Goal: Feedback & Contribution: Submit feedback/report problem

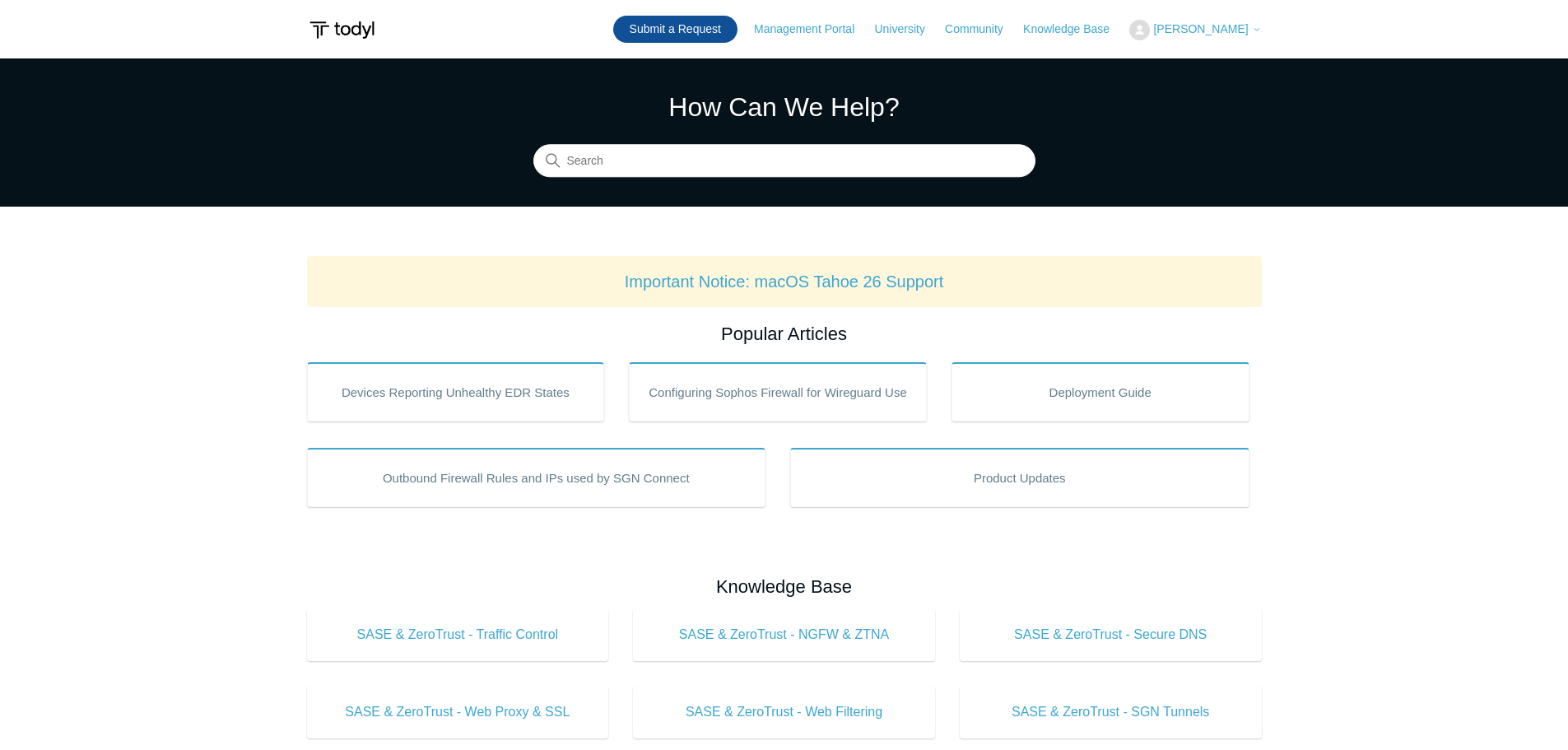
click at [679, 33] on link "Submit a Request" at bounding box center [676, 29] width 124 height 27
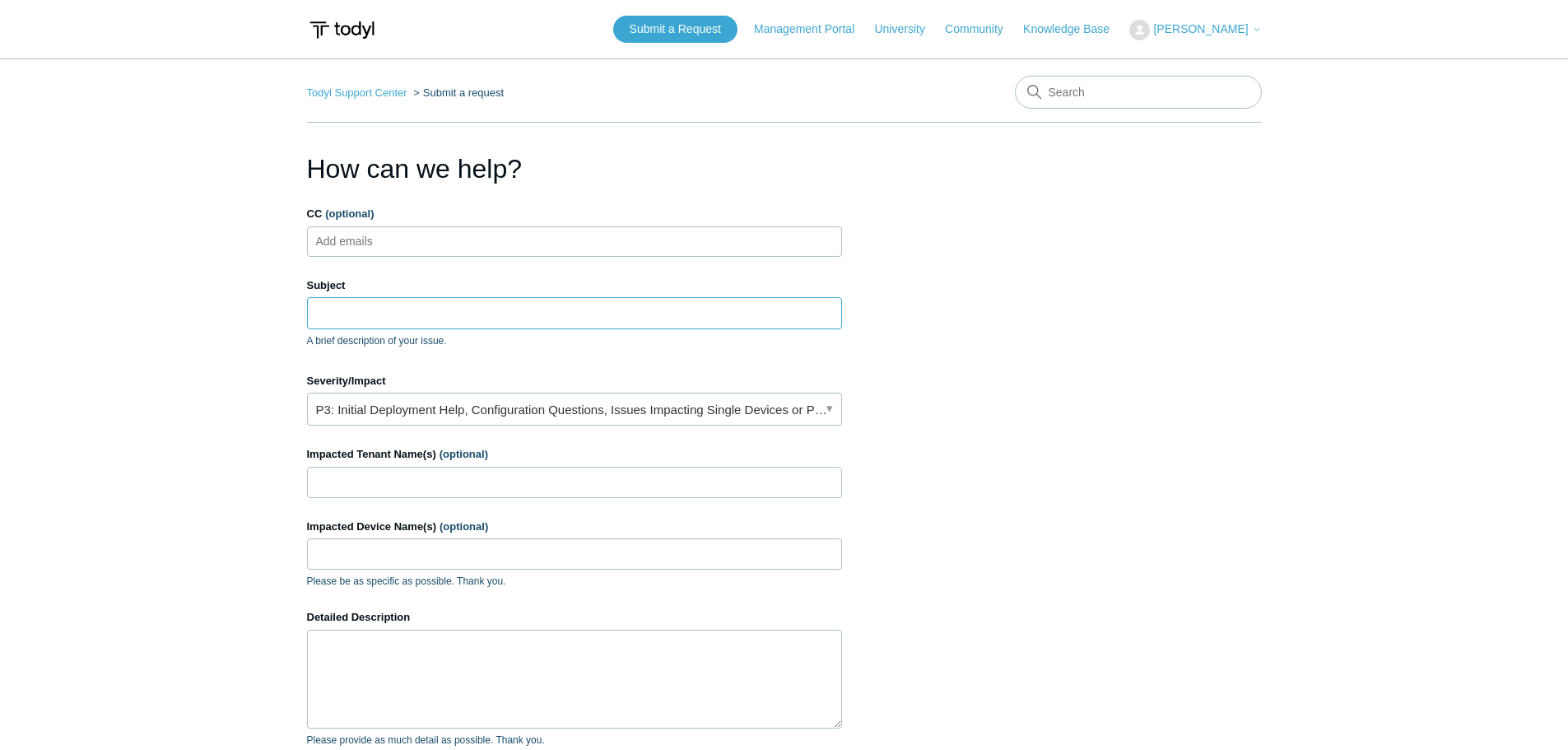
click at [417, 323] on input "Subject" at bounding box center [575, 312] width 535 height 31
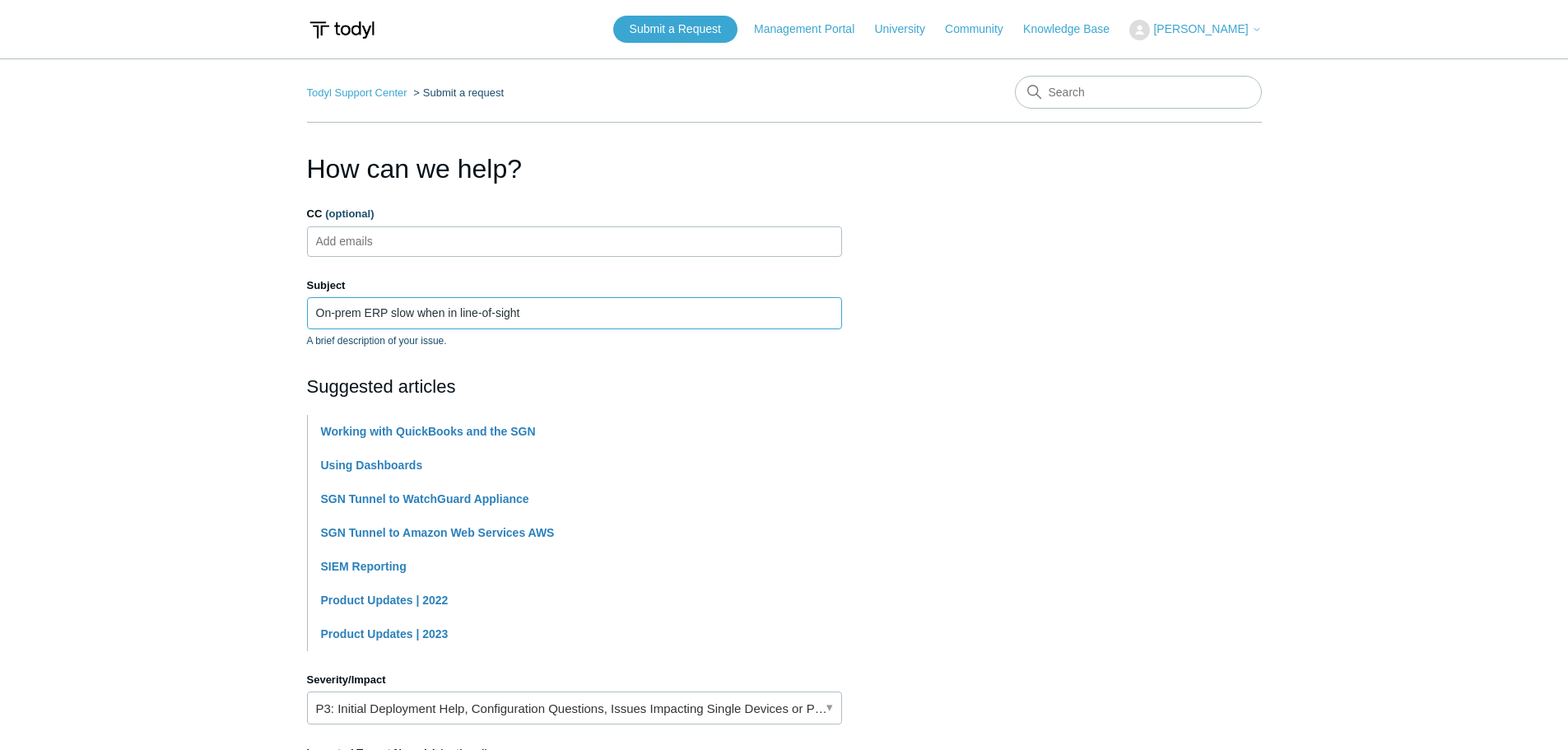
type input "On-prem ERP slow when in line-of-sight"
click at [1060, 257] on section "How can we help? CC (optional) Add emails Subject On-prem ERP slow when in line…" at bounding box center [784, 677] width 955 height 1057
click at [998, 302] on section "How can we help? CC (optional) Add emails Subject On-prem ERP slow when in line…" at bounding box center [784, 677] width 955 height 1057
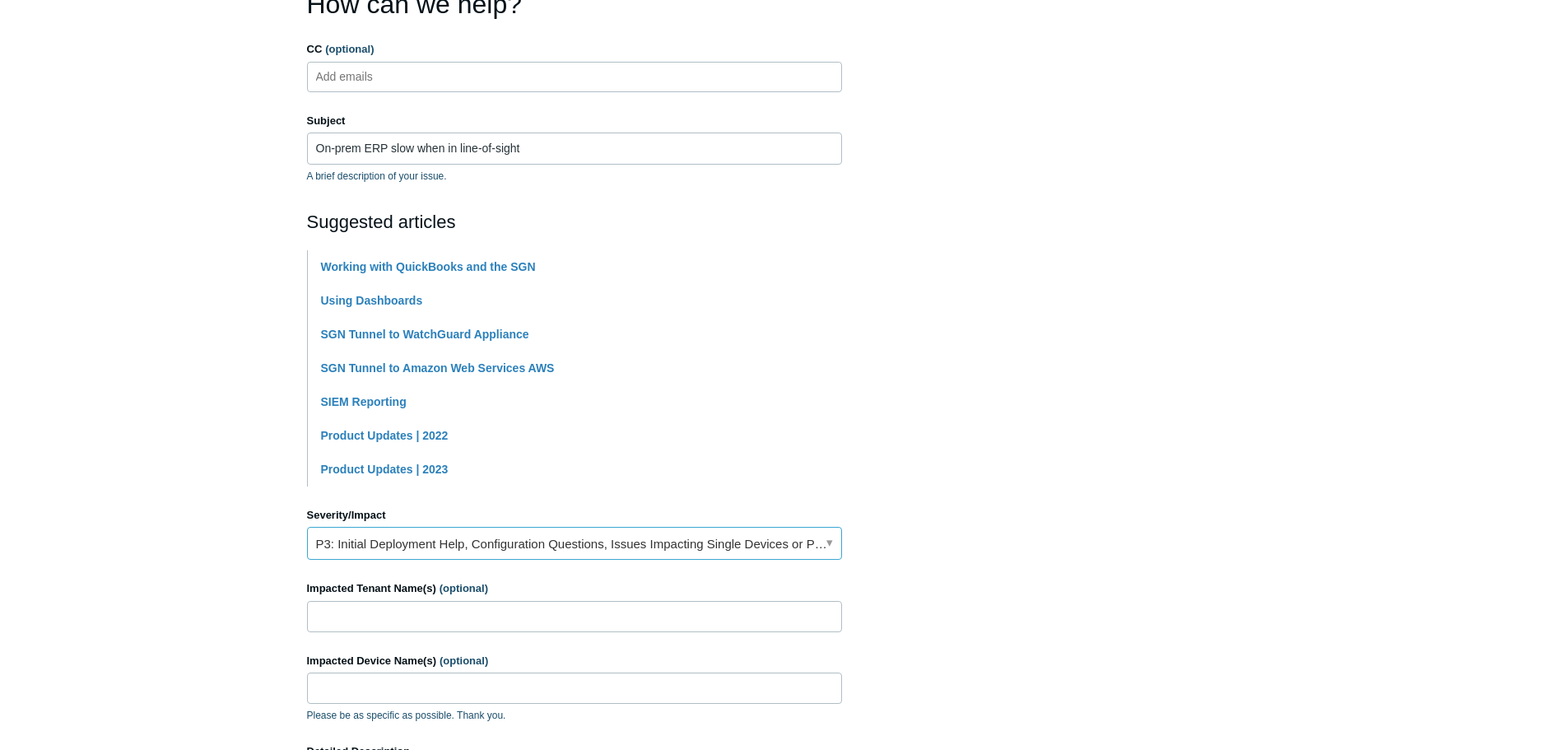
click at [498, 554] on link "P3: Initial Deployment Help, Configuration Questions, Issues Impacting Single D…" at bounding box center [575, 543] width 535 height 33
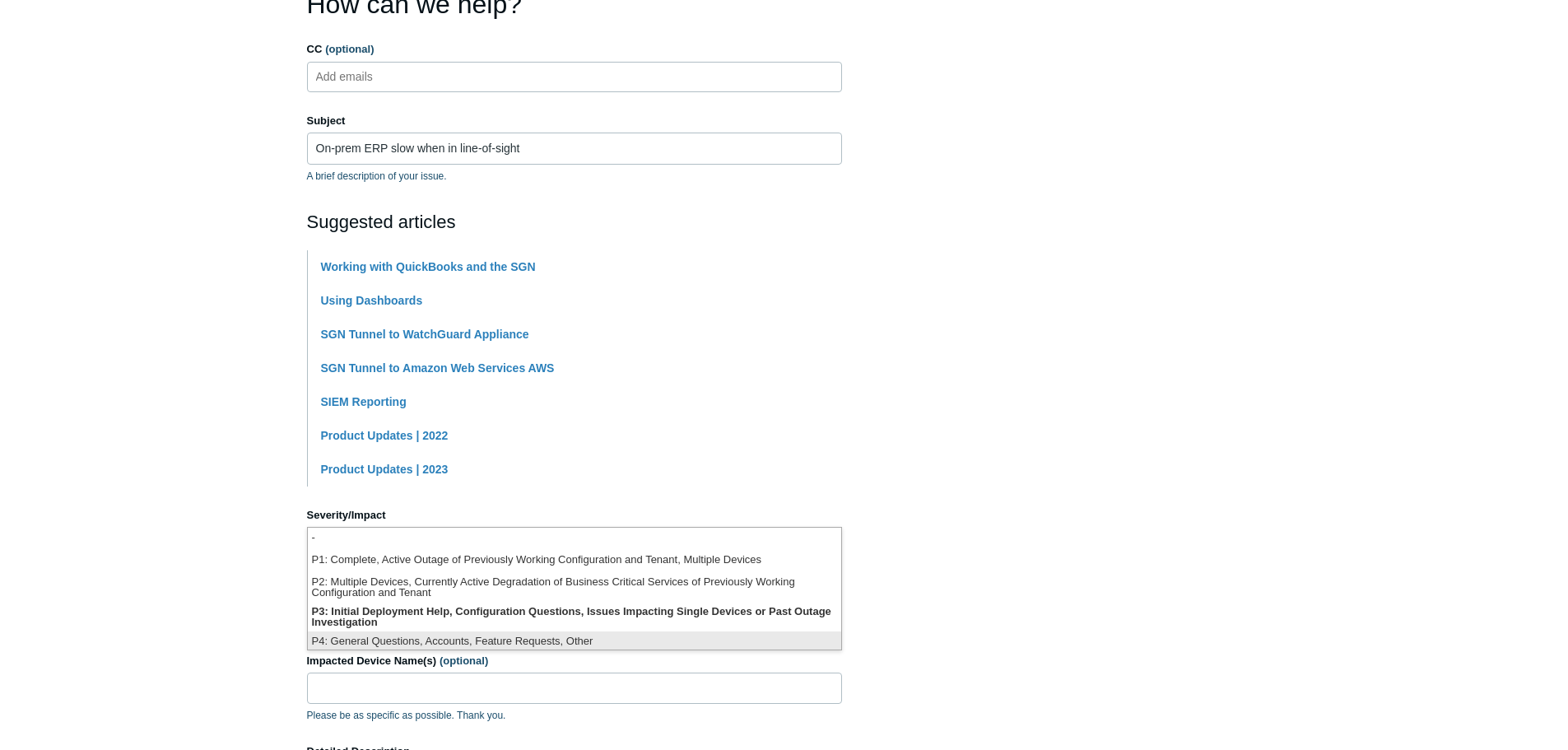
scroll to position [4, 0]
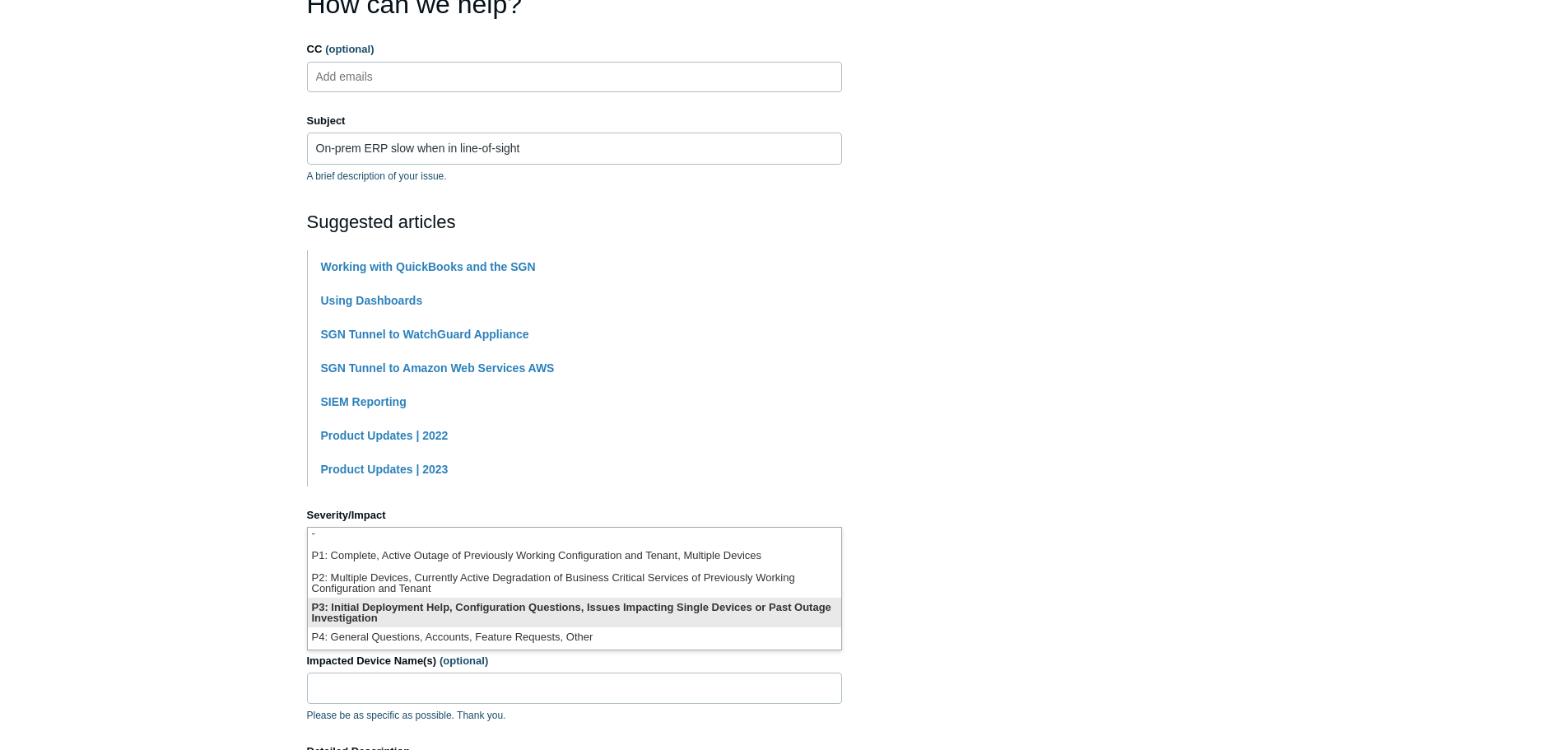
click at [485, 615] on li "P3: Initial Deployment Help, Configuration Questions, Issues Impacting Single D…" at bounding box center [575, 612] width 533 height 30
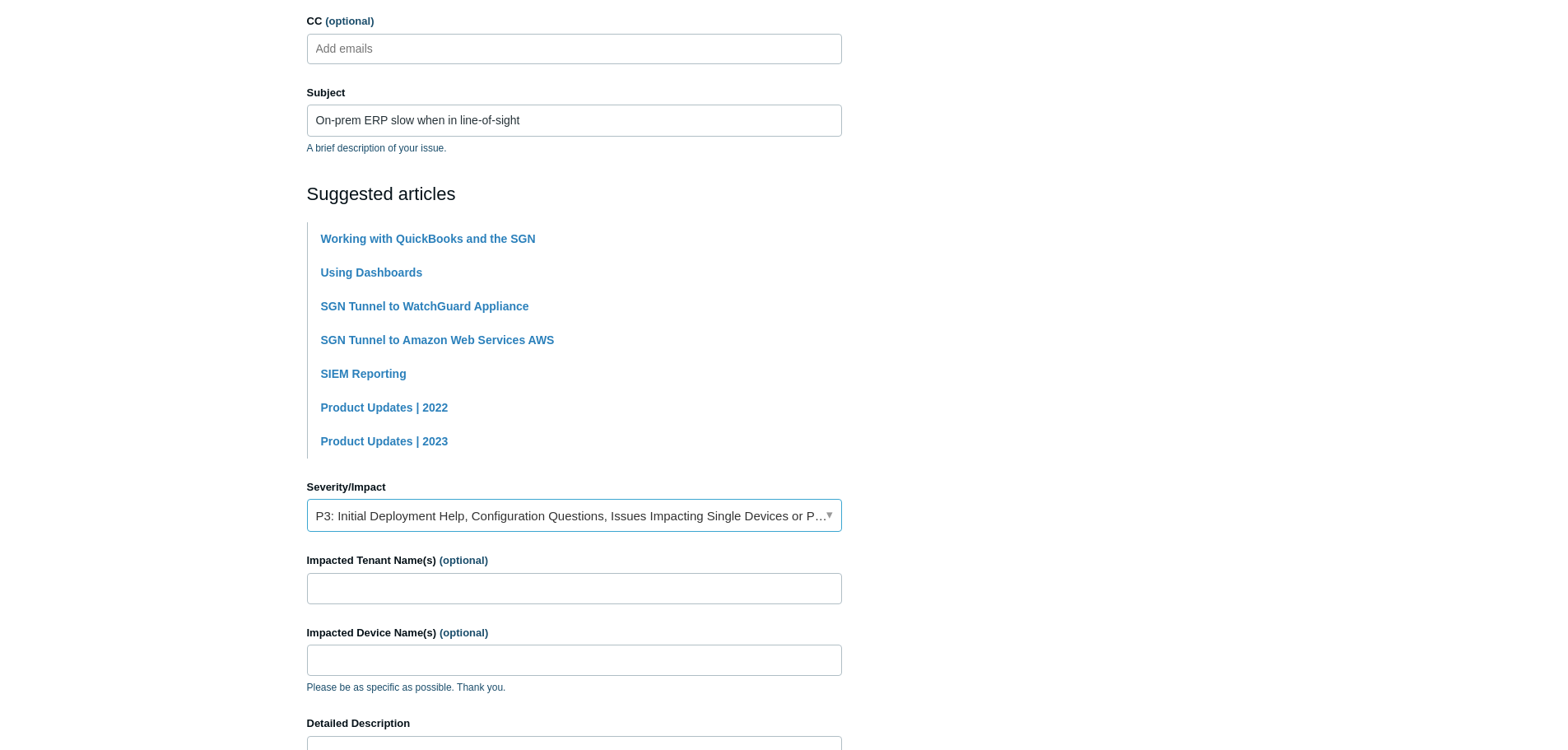
scroll to position [329, 0]
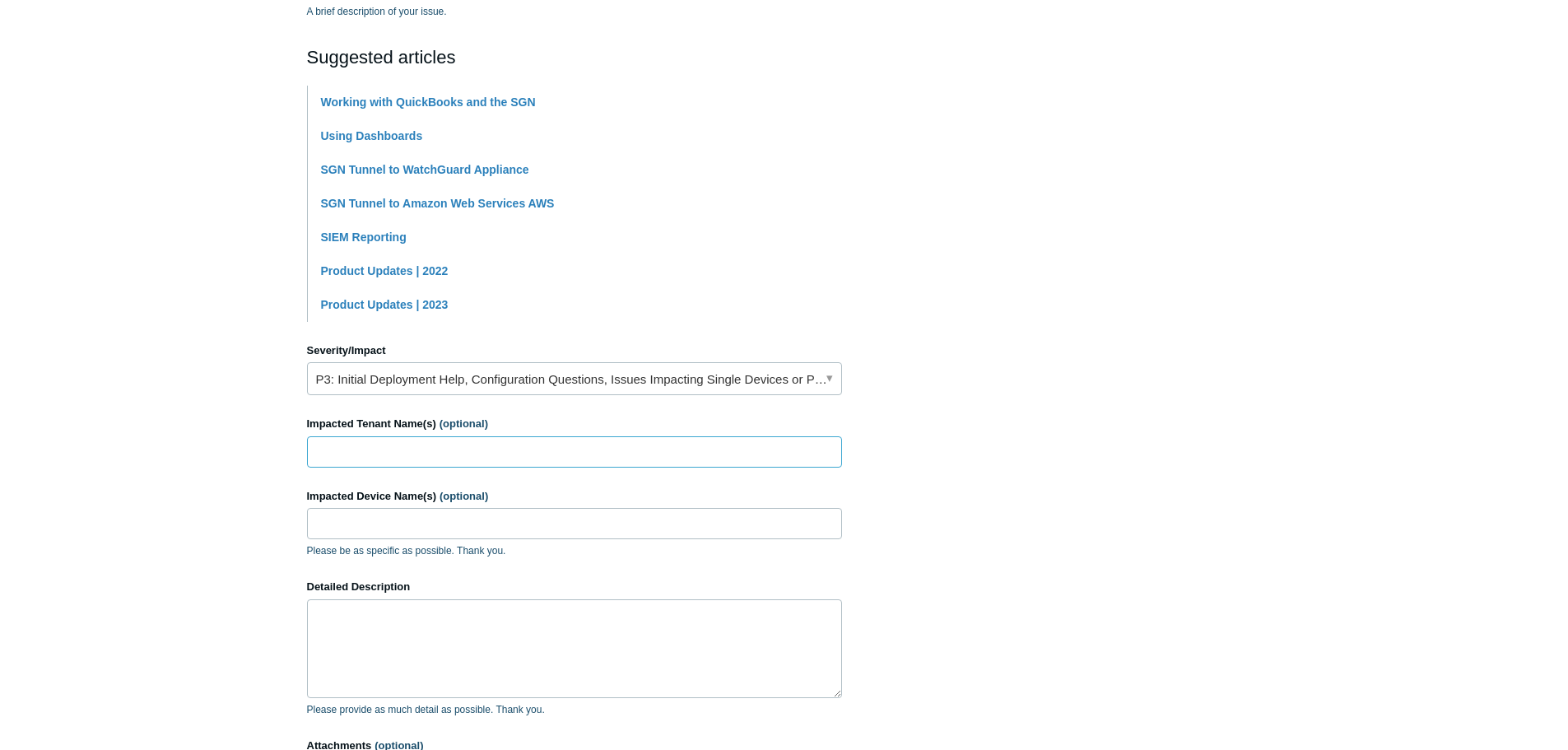
click at [452, 455] on input "Impacted Tenant Name(s) (optional)" at bounding box center [575, 451] width 535 height 31
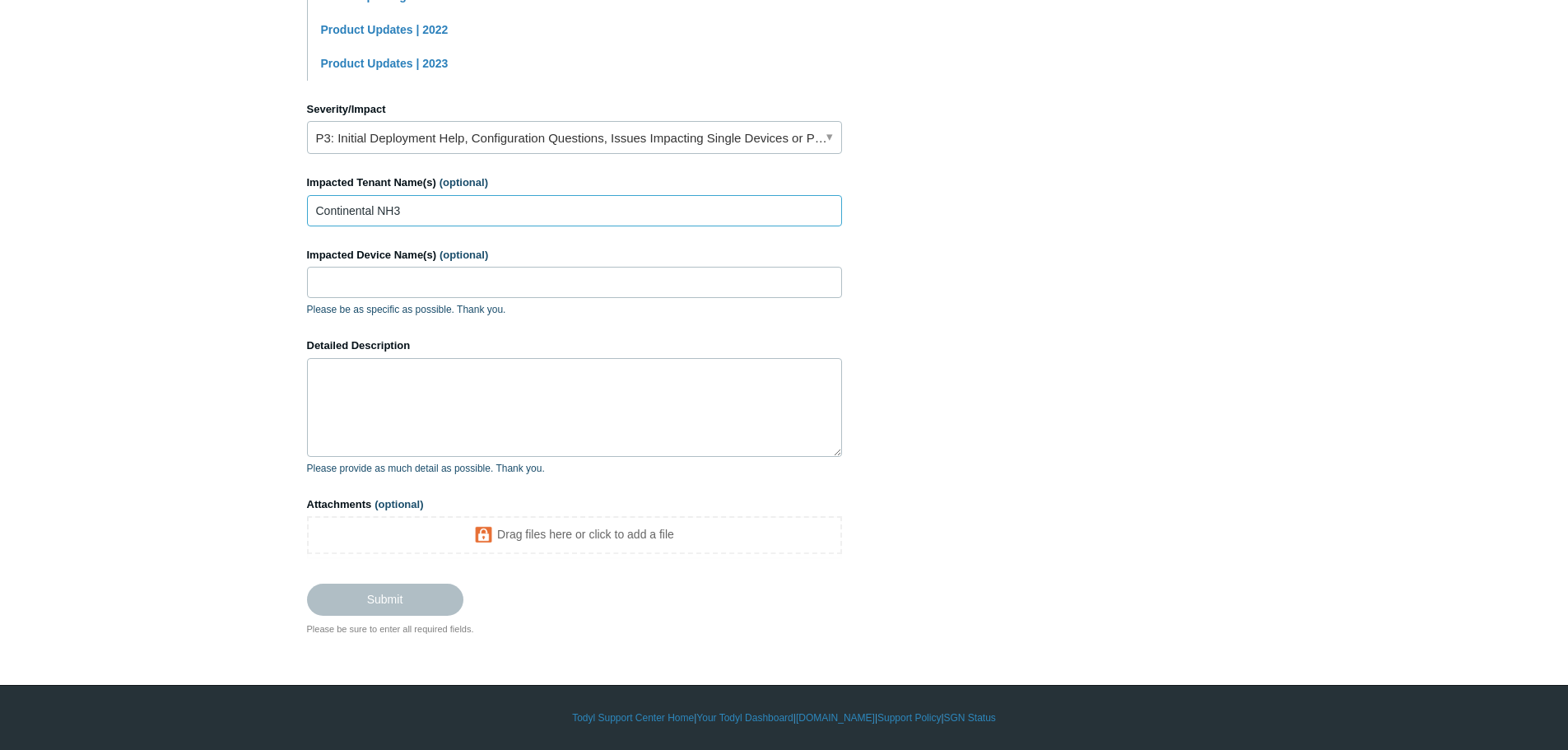
scroll to position [406, 0]
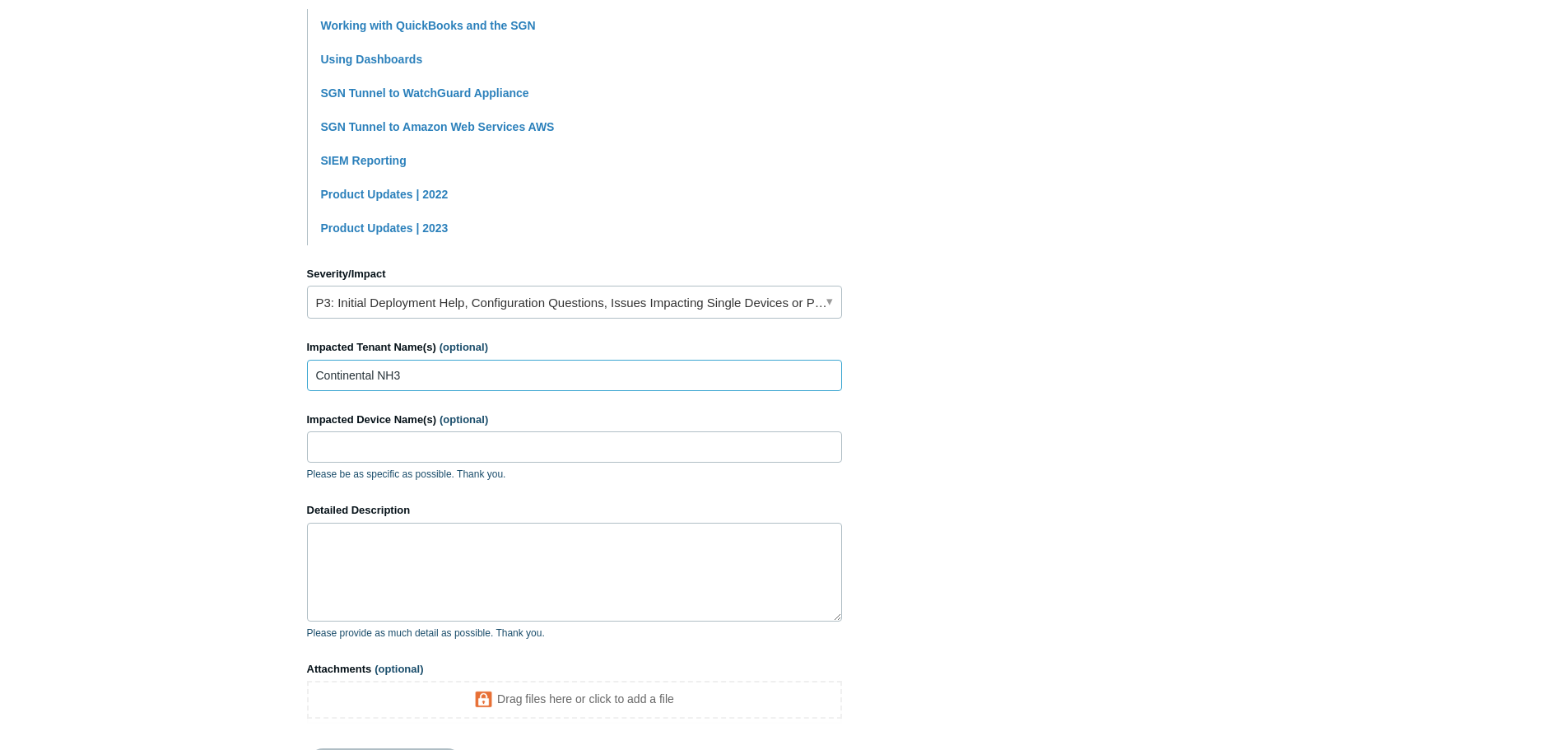
click at [469, 374] on input "Continental NH3" at bounding box center [575, 375] width 535 height 31
type input "Continental NH3 Products"
click at [482, 434] on input "Impacted Device Name(s) (optional)" at bounding box center [575, 447] width 535 height 31
click at [448, 440] on input "Impacted Device Name(s) (optional)" at bounding box center [575, 447] width 535 height 31
paste input "laptop-judd2020"
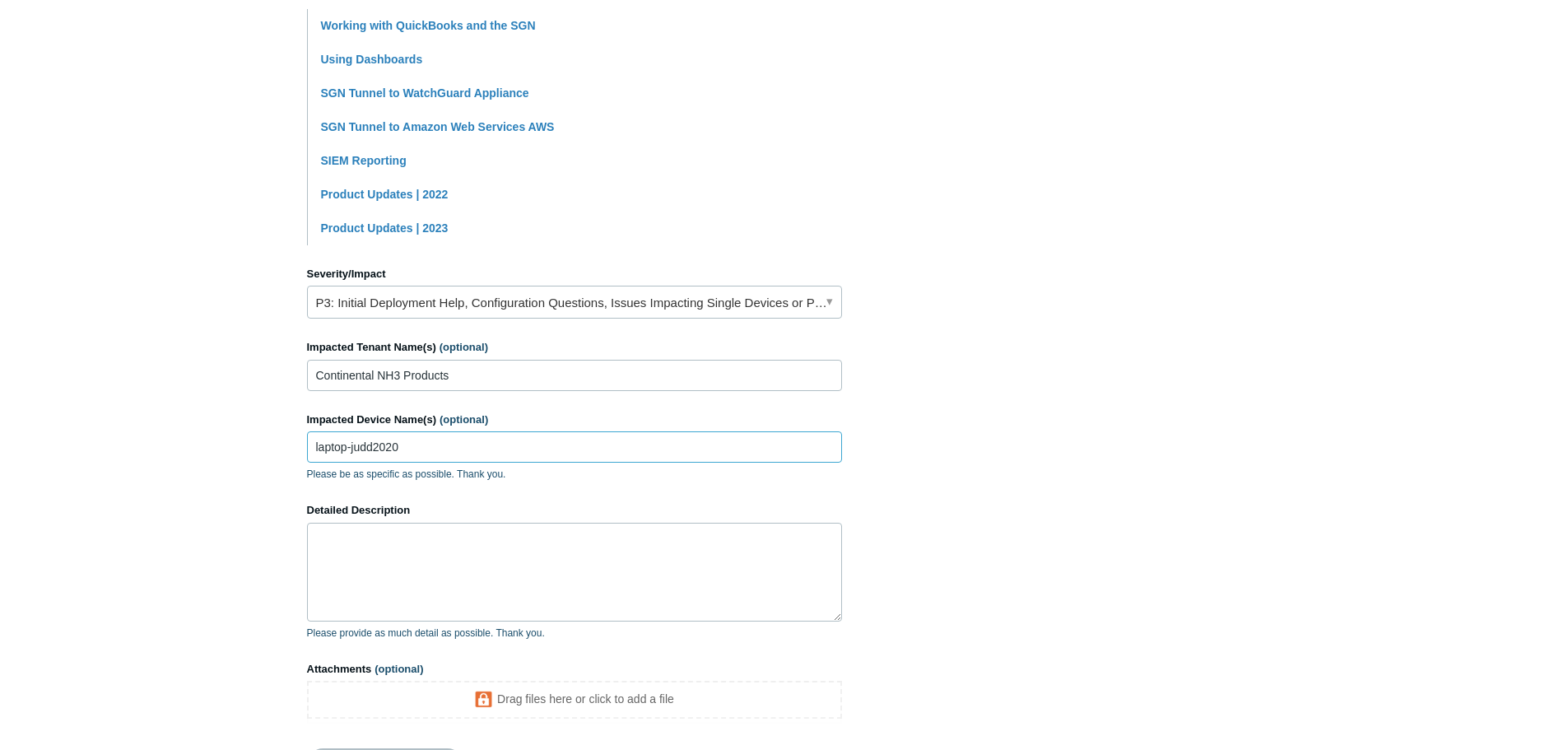
type input "laptop-judd2020"
click at [454, 573] on textarea "Detailed Description" at bounding box center [575, 573] width 535 height 99
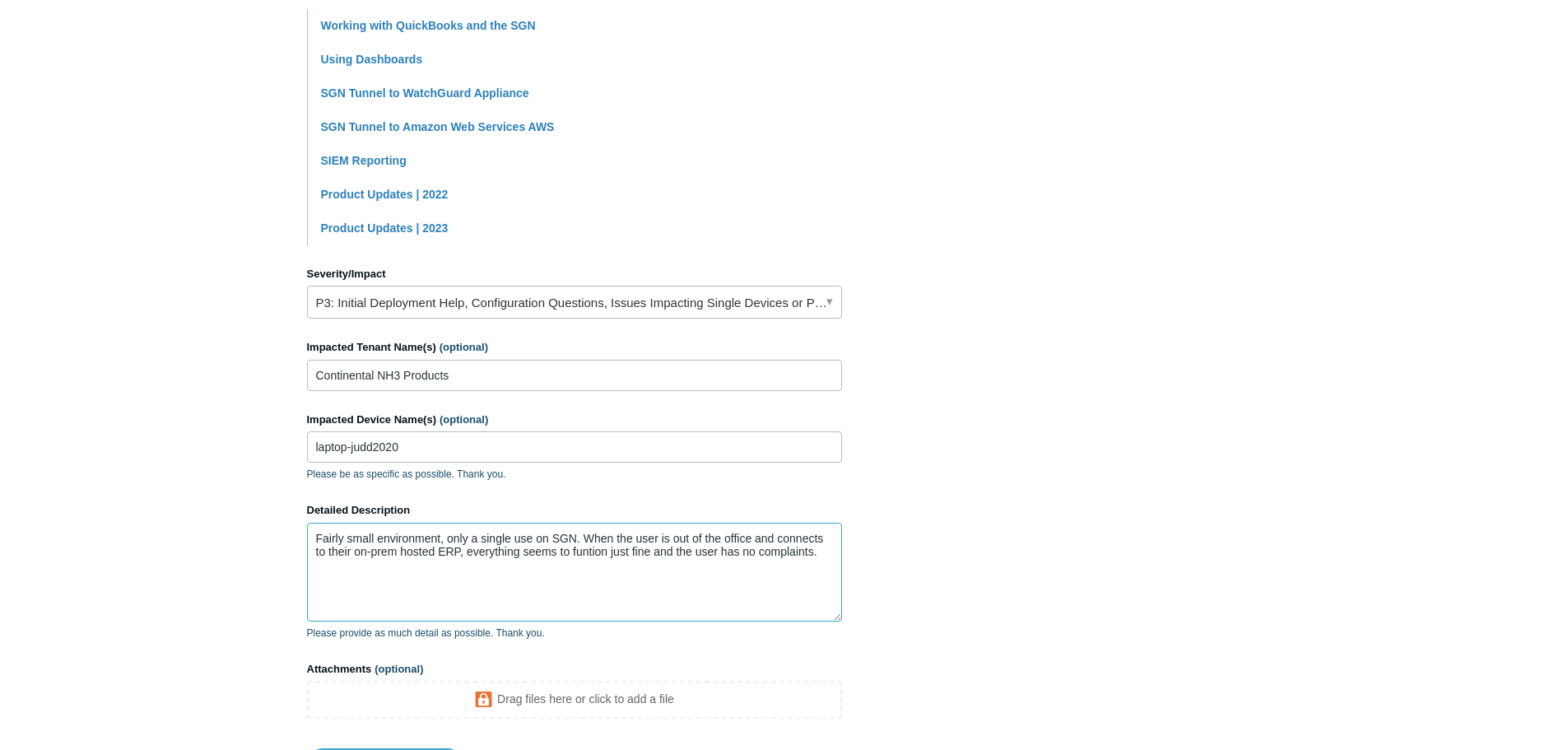
click at [589, 551] on textarea "Fairly small environment, only a single use on SGN. When the user is out of the…" at bounding box center [575, 573] width 535 height 99
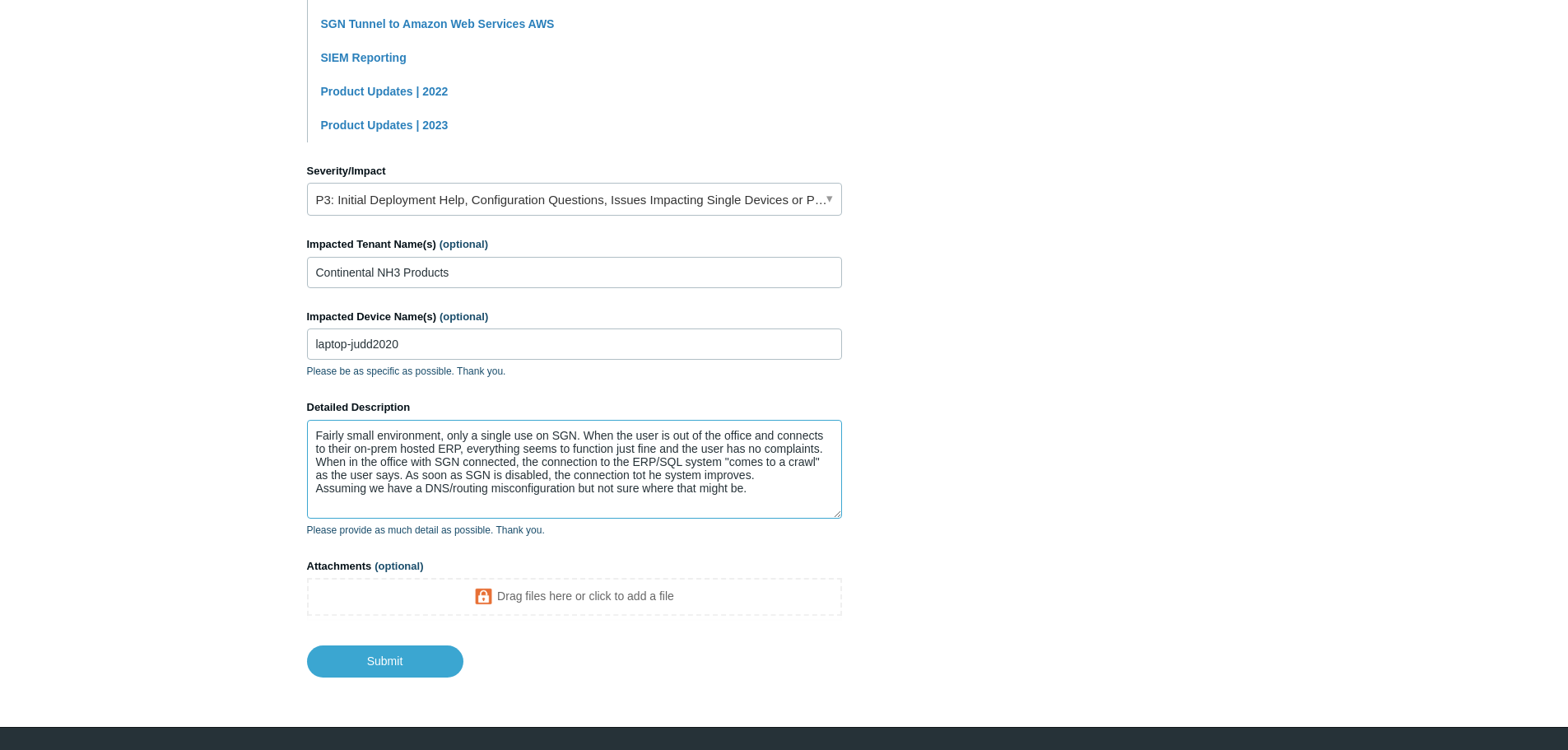
scroll to position [551, 0]
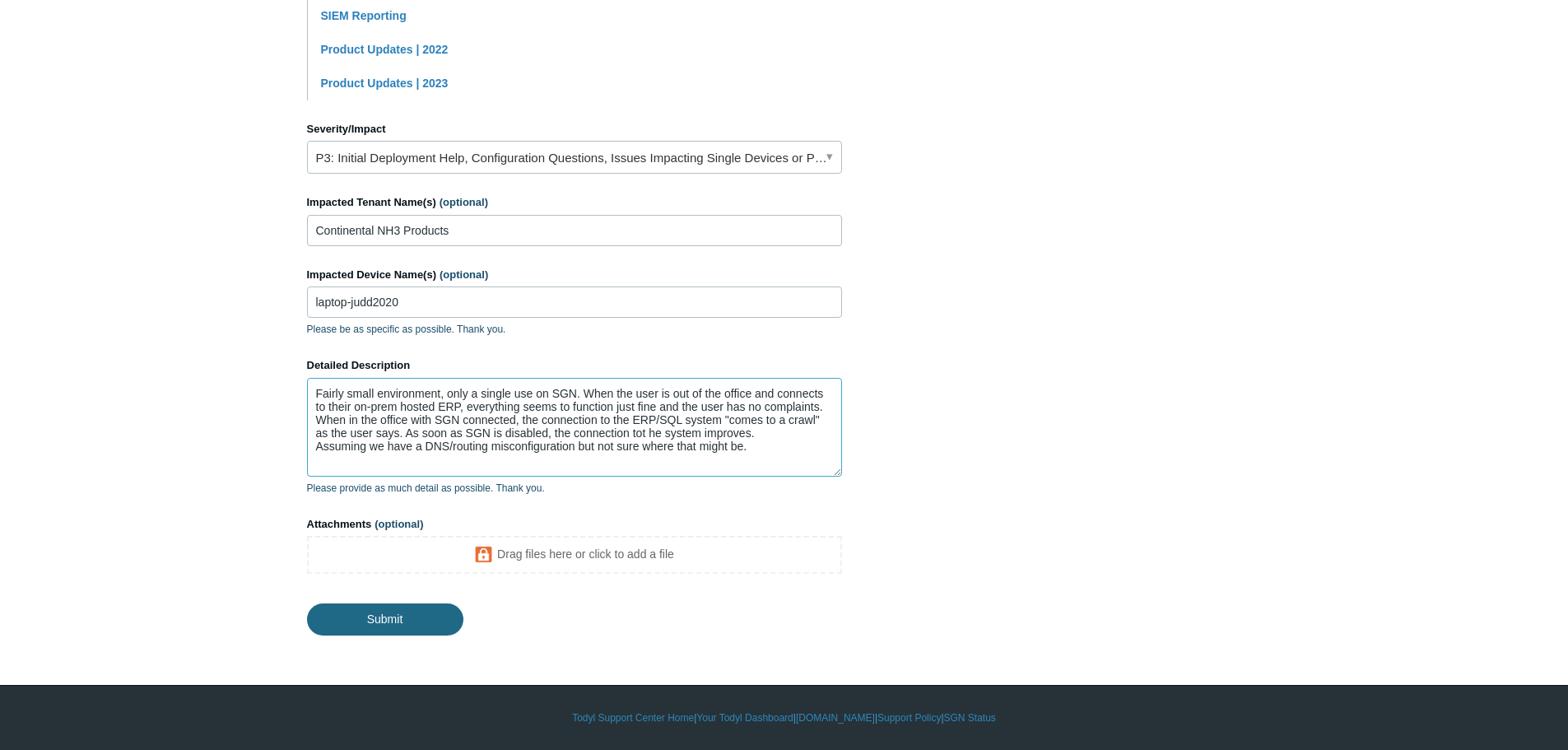
type textarea "Fairly small environment, only a single use on SGN. When the user is out of the…"
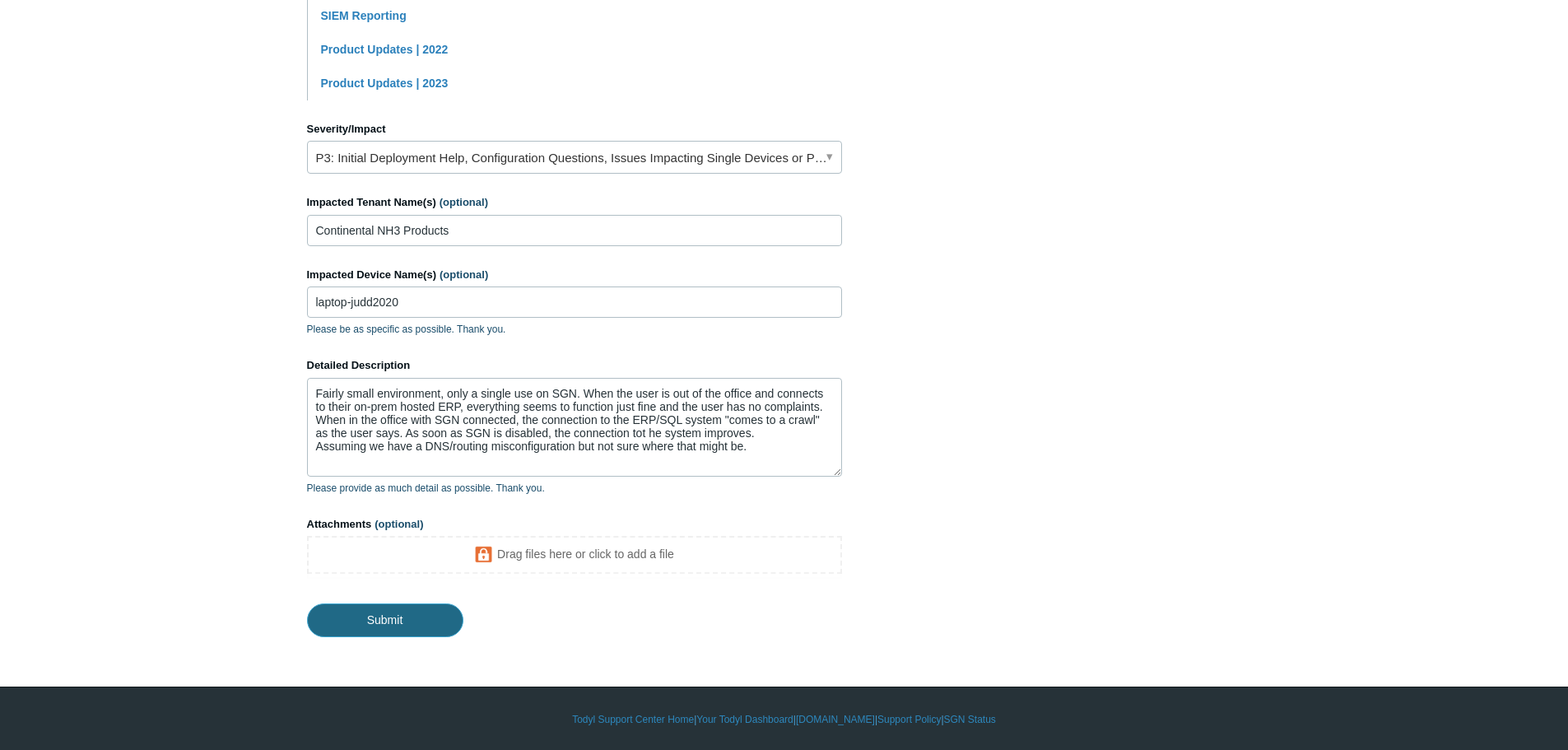
click at [409, 608] on input "Submit" at bounding box center [386, 619] width 157 height 33
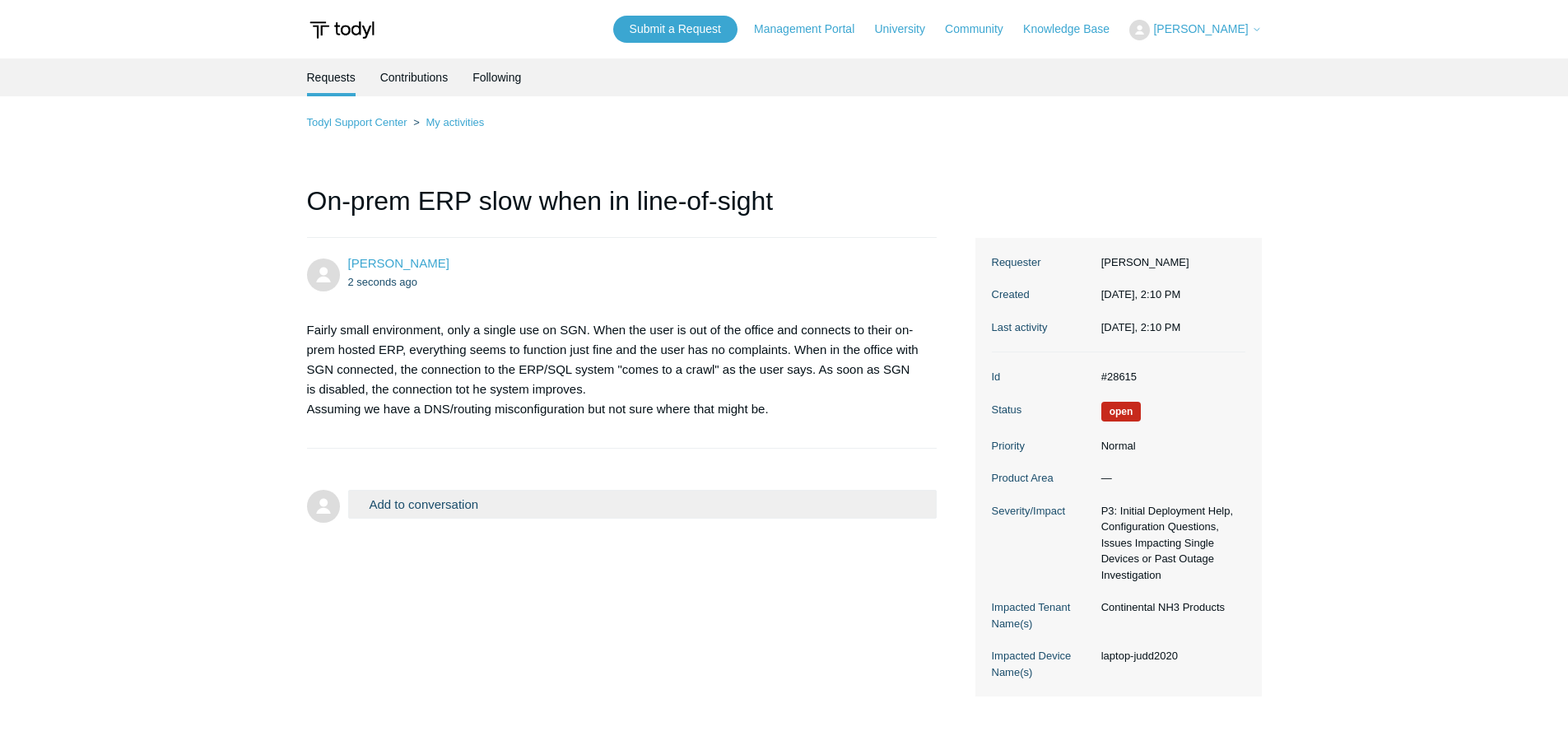
drag, startPoint x: 766, startPoint y: 673, endPoint x: 577, endPoint y: 718, distance: 194.3
click at [766, 673] on div "Chris Szymankiewicz 2 seconds ago Fairly small environment, only a single use o…" at bounding box center [784, 467] width 955 height 459
